Goal: Information Seeking & Learning: Learn about a topic

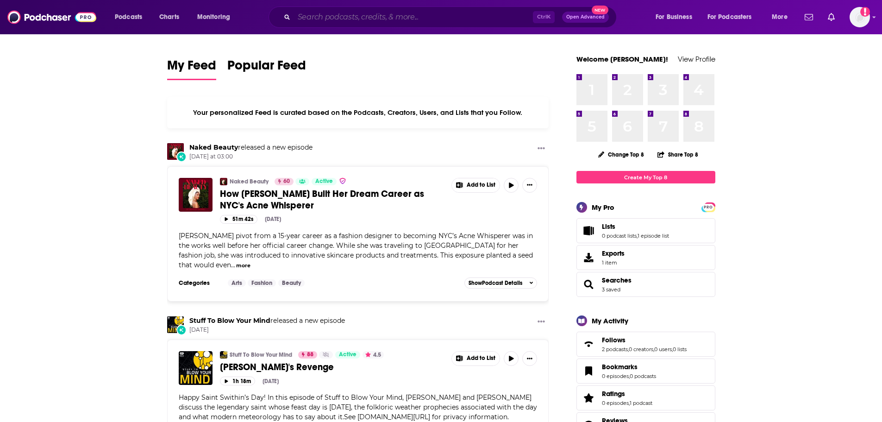
click at [370, 16] on input "Search podcasts, credits, & more..." at bounding box center [413, 17] width 239 height 15
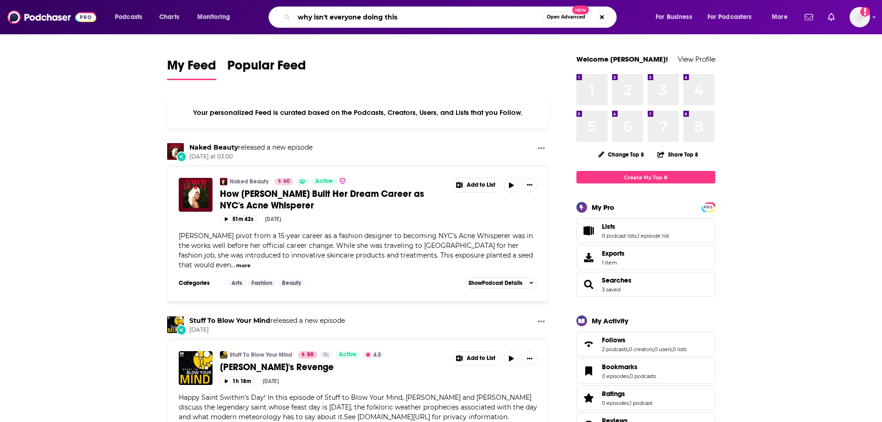
type input "why isn't everyone doing this"
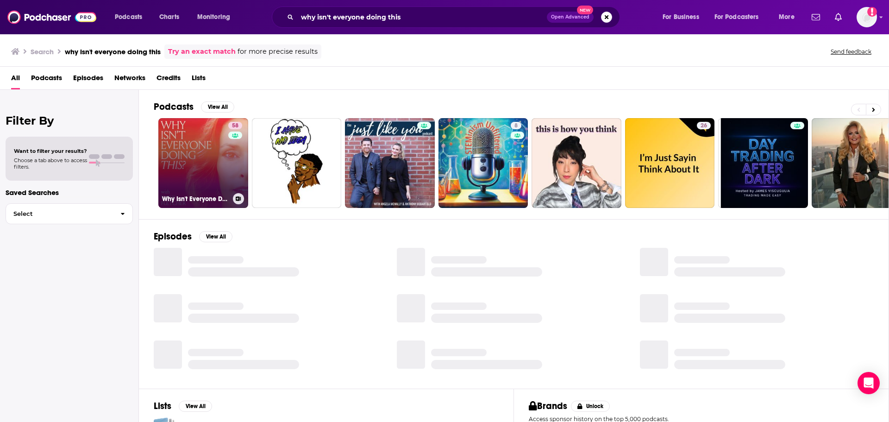
click at [201, 176] on link "58 Why Isn't Everyone Doing This? with [PERSON_NAME]" at bounding box center [203, 163] width 90 height 90
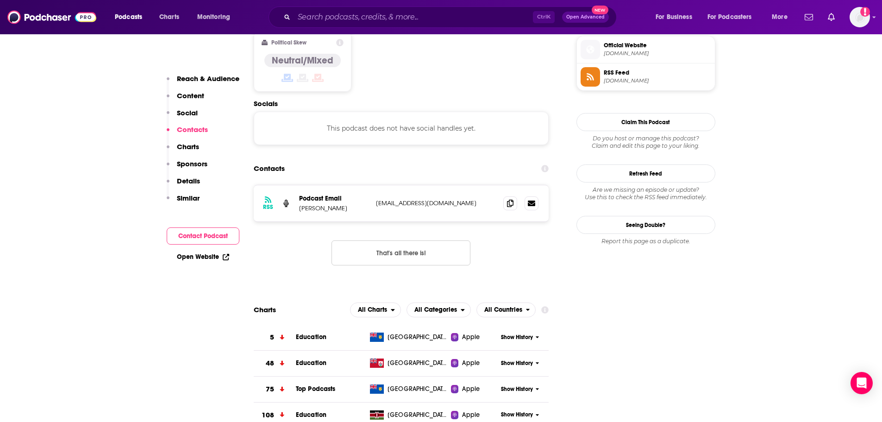
scroll to position [648, 0]
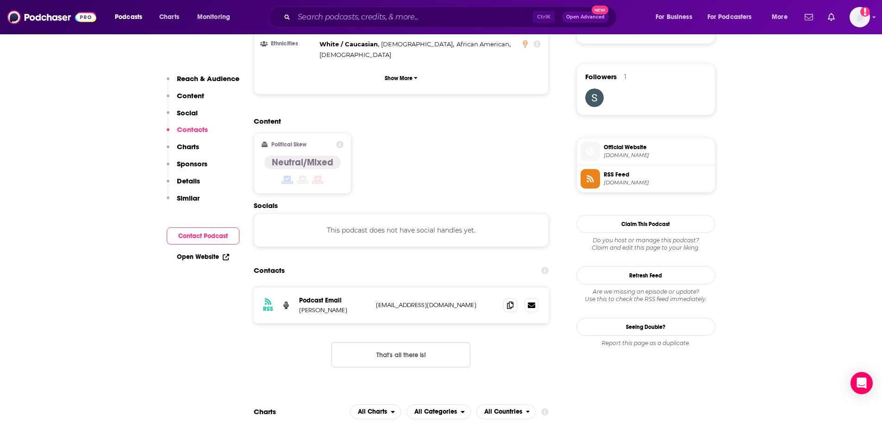
click at [604, 159] on span "[DOMAIN_NAME]" at bounding box center [657, 155] width 107 height 7
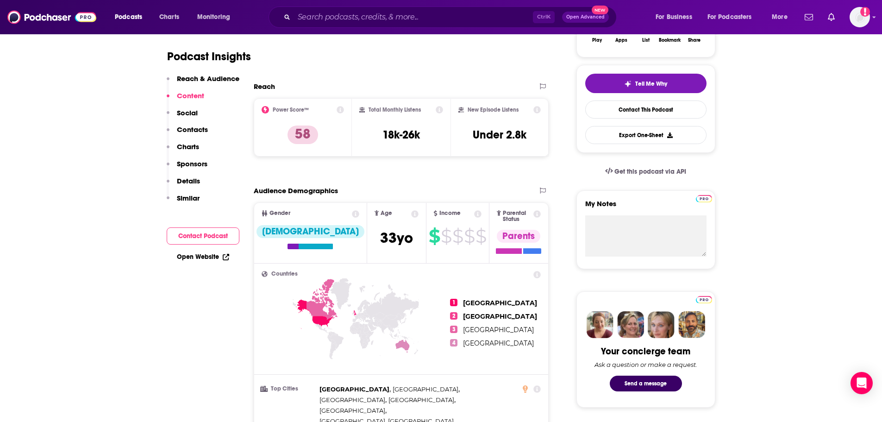
scroll to position [0, 0]
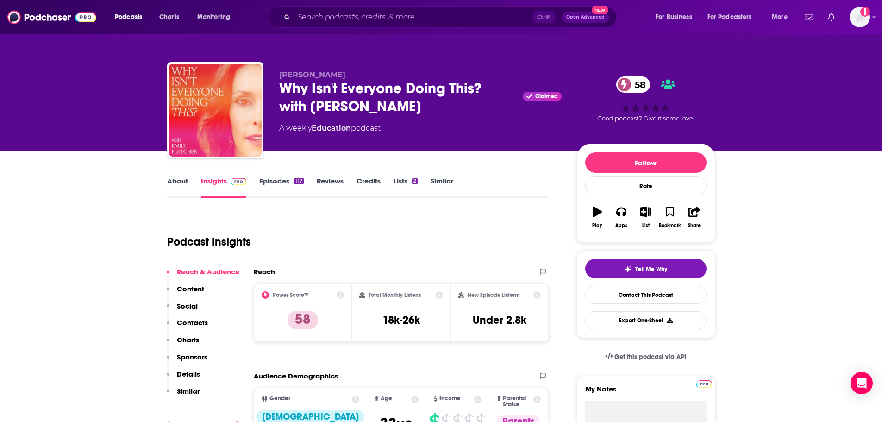
click at [277, 182] on link "Episodes 117" at bounding box center [281, 186] width 44 height 21
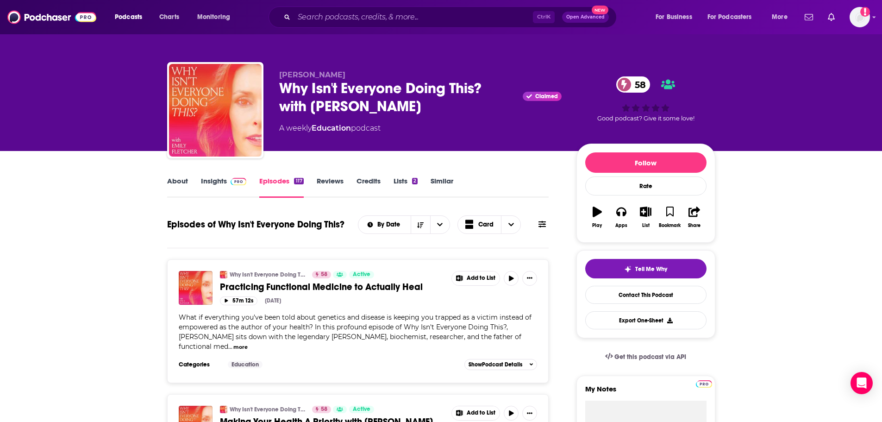
click at [374, 288] on link "Practicing Functional Medicine to Actually Heal" at bounding box center [332, 287] width 225 height 12
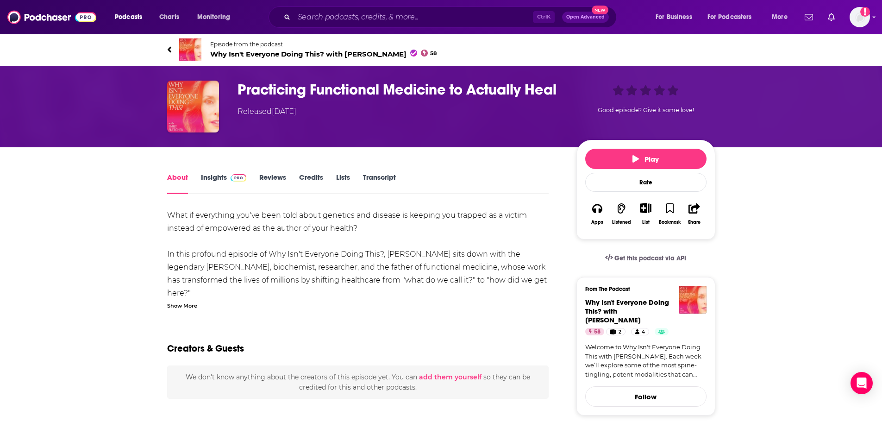
click at [372, 83] on h1 "Practicing Functional Medicine to Actually Heal" at bounding box center [400, 90] width 324 height 18
click at [371, 85] on h1 "Practicing Functional Medicine to Actually Heal" at bounding box center [400, 90] width 324 height 18
click at [371, 86] on h1 "Practicing Functional Medicine to Actually Heal" at bounding box center [400, 90] width 324 height 18
click at [370, 86] on h1 "Practicing Functional Medicine to Actually Heal" at bounding box center [400, 90] width 324 height 18
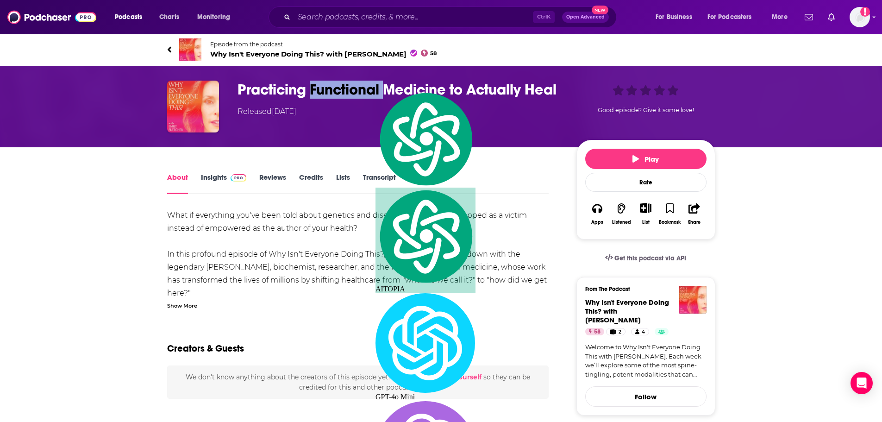
click at [370, 86] on h1 "Practicing Functional Medicine to Actually Heal" at bounding box center [400, 90] width 324 height 18
click at [369, 87] on h1 "Practicing Functional Medicine to Actually Heal" at bounding box center [400, 90] width 324 height 18
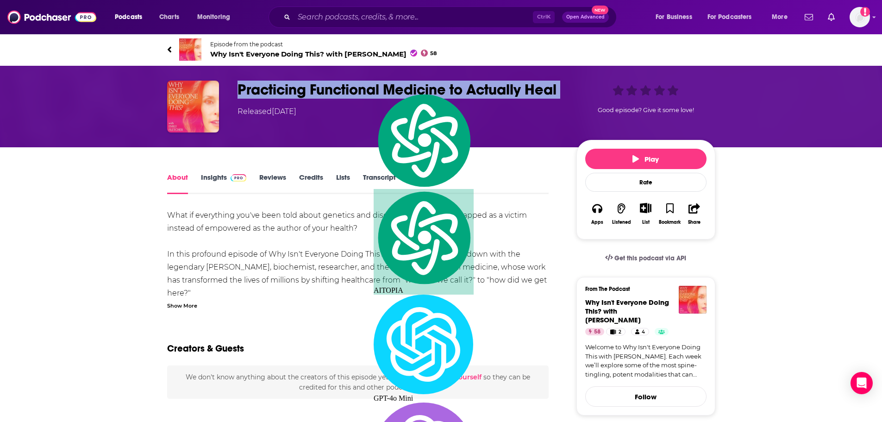
click at [369, 87] on h1 "Practicing Functional Medicine to Actually Heal" at bounding box center [400, 90] width 324 height 18
click at [588, 219] on button "Apps" at bounding box center [597, 214] width 24 height 34
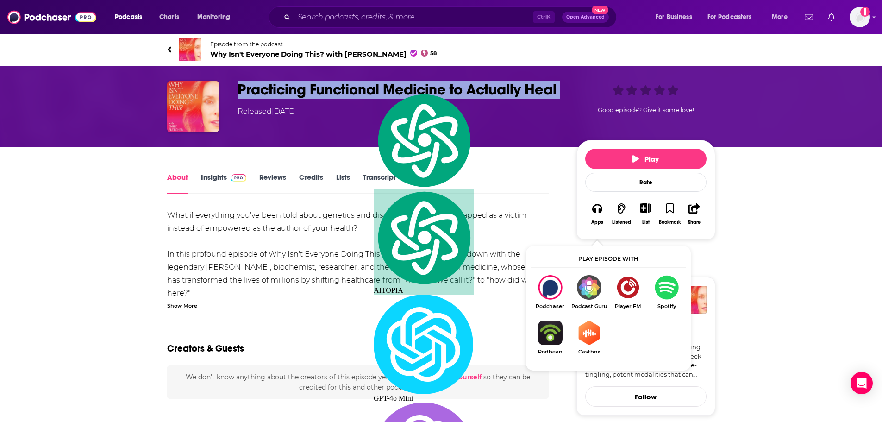
click at [169, 51] on icon at bounding box center [169, 49] width 5 height 9
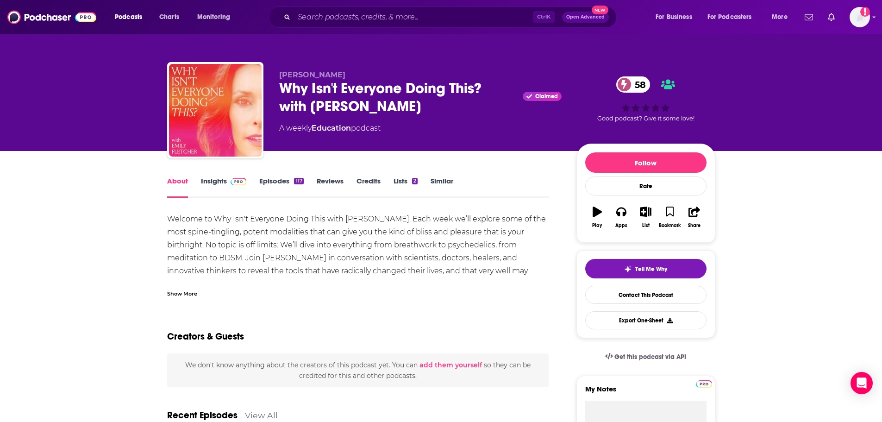
click at [223, 193] on link "Insights" at bounding box center [224, 186] width 46 height 21
